Goal: Browse casually

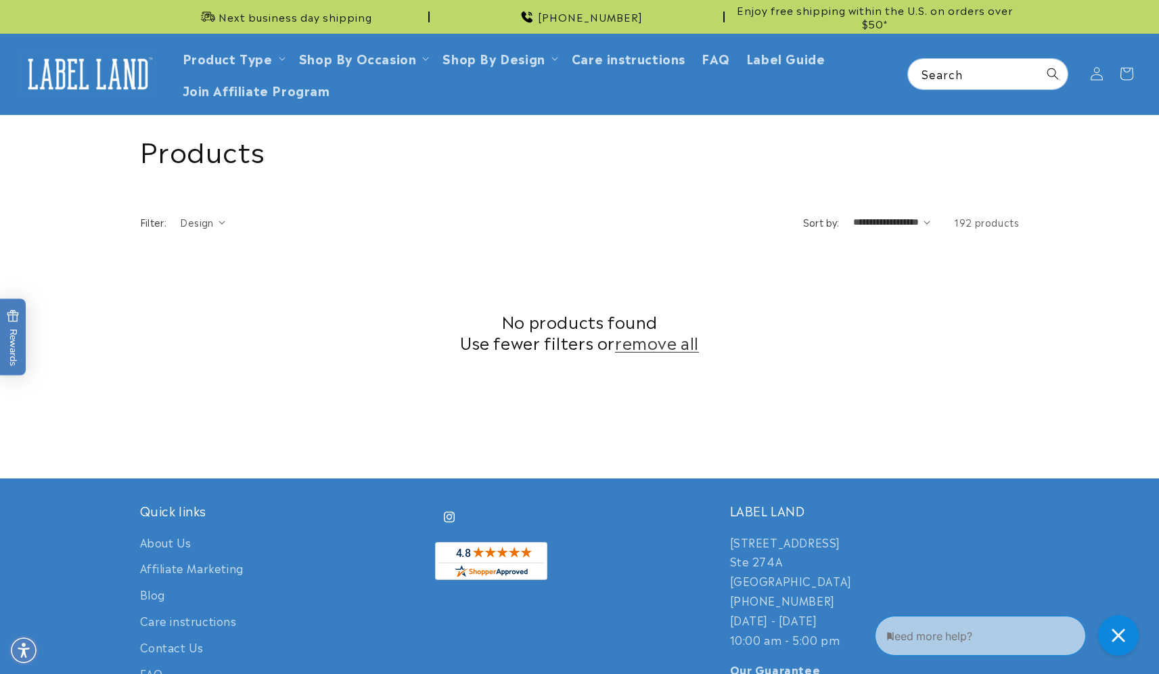
scroll to position [340, 0]
